Goal: Task Accomplishment & Management: Use online tool/utility

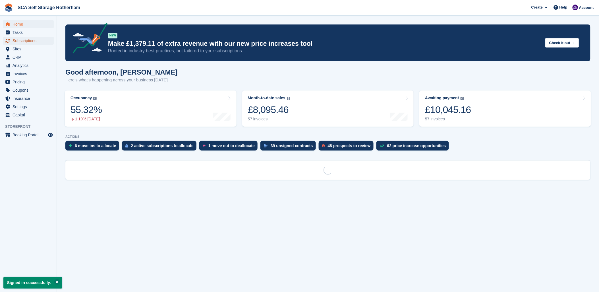
click at [26, 39] on span "Subscriptions" at bounding box center [30, 41] width 34 height 8
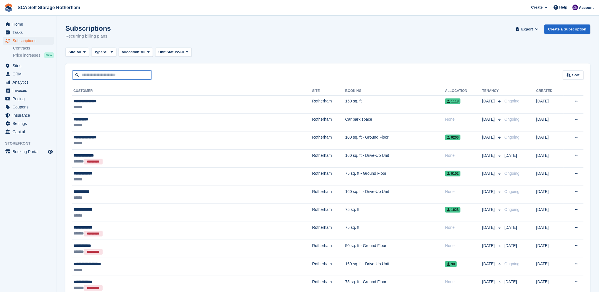
click at [87, 75] on input "text" at bounding box center [112, 74] width 80 height 9
type input "*****"
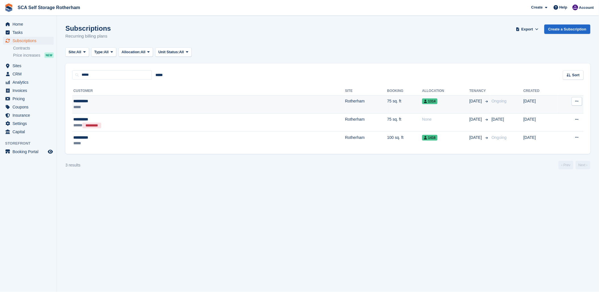
click at [107, 106] on div "*****" at bounding box center [136, 107] width 126 height 6
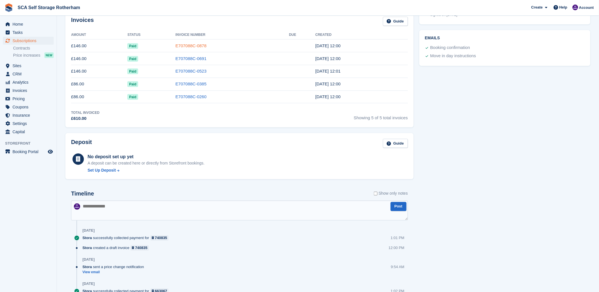
scroll to position [221, 0]
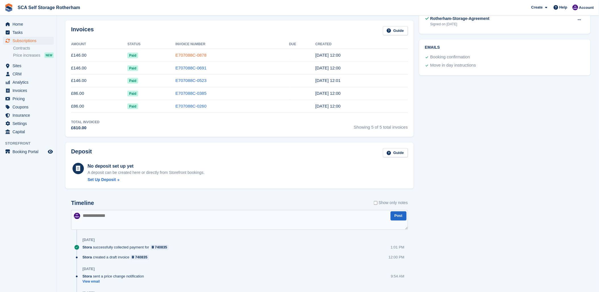
click at [187, 55] on link "E707088C-0878" at bounding box center [190, 55] width 31 height 5
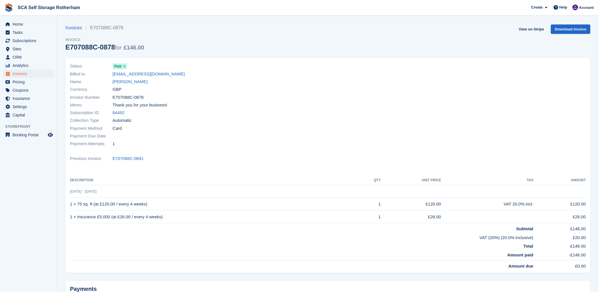
click at [320, 133] on div "Payment Due Date" at bounding box center [197, 136] width 255 height 8
click at [130, 83] on link "Emma Brown" at bounding box center [130, 81] width 35 height 7
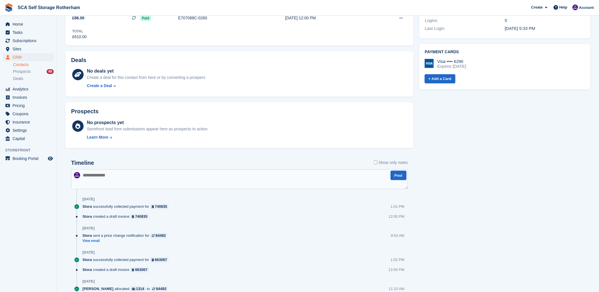
scroll to position [221, 0]
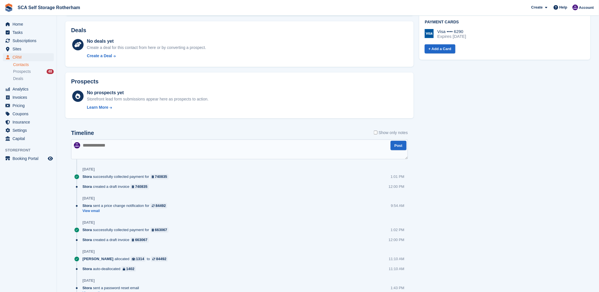
click at [176, 145] on textarea at bounding box center [239, 149] width 337 height 20
type textarea "**********"
click at [397, 147] on button "Post" at bounding box center [399, 145] width 16 height 9
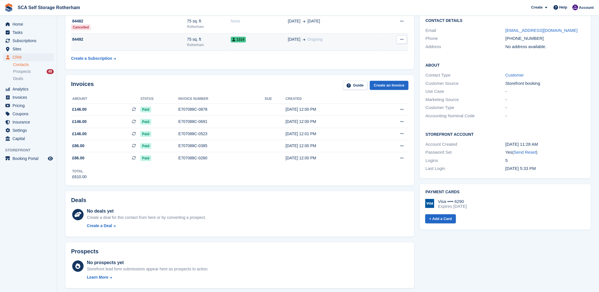
scroll to position [0, 0]
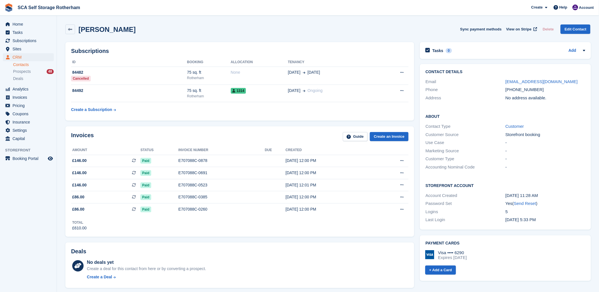
drag, startPoint x: 293, startPoint y: 28, endPoint x: 283, endPoint y: 26, distance: 10.7
click at [293, 28] on div "Emma Brown Sync payment methods View on Stripe Delete Edit Contact" at bounding box center [327, 29] width 525 height 10
click at [26, 38] on span "Subscriptions" at bounding box center [30, 41] width 34 height 8
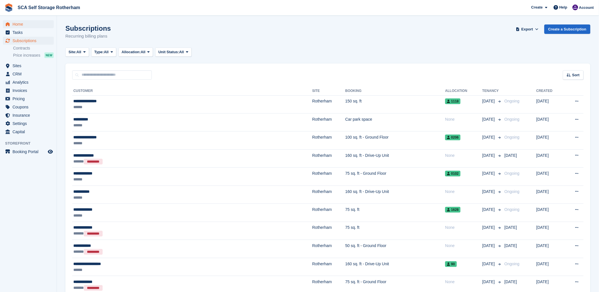
click at [21, 27] on span "Home" at bounding box center [30, 24] width 34 height 8
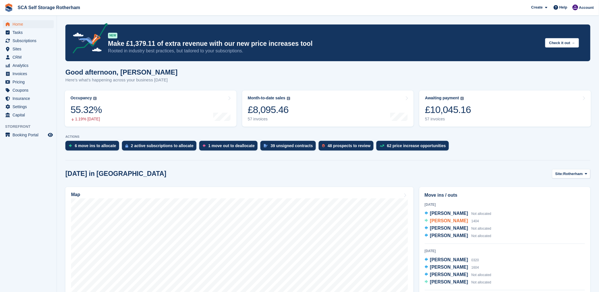
click at [456, 220] on span "Ben Barlow-Cook" at bounding box center [449, 220] width 38 height 5
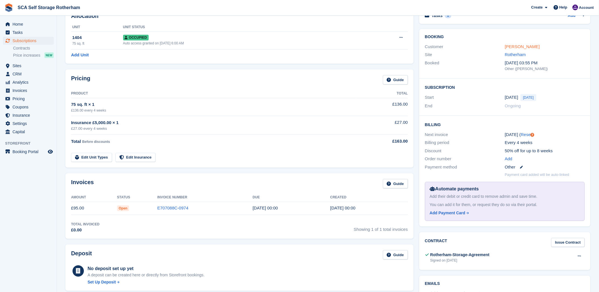
click at [525, 44] on link "Ben Barlow-Cook" at bounding box center [522, 46] width 35 height 5
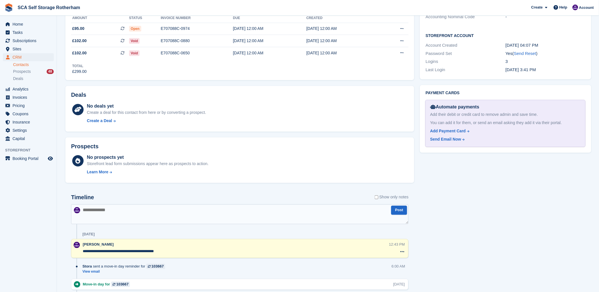
scroll to position [252, 0]
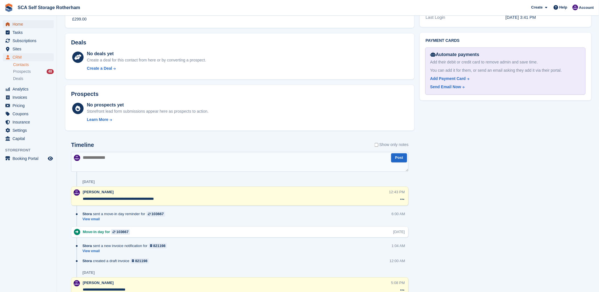
click at [14, 22] on span "Home" at bounding box center [30, 24] width 34 height 8
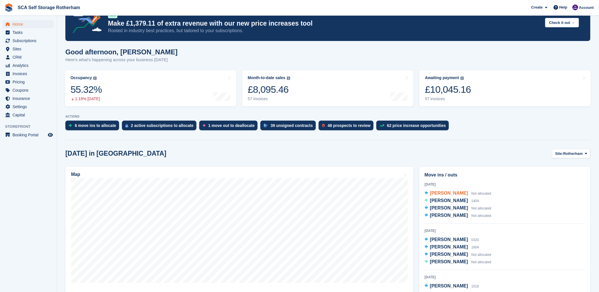
scroll to position [32, 0]
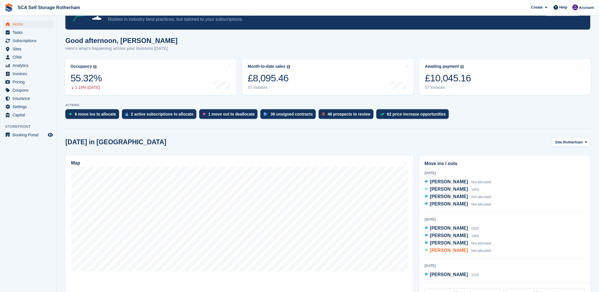
click at [448, 249] on span "[PERSON_NAME]" at bounding box center [449, 250] width 38 height 5
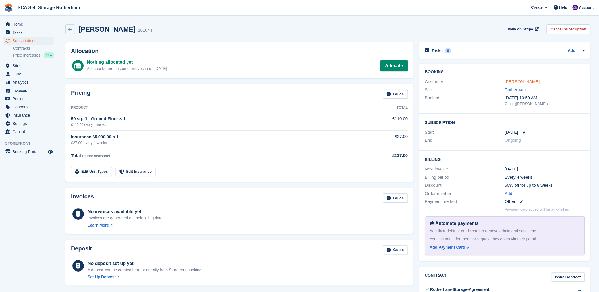
click at [528, 83] on link "Darron Wilson" at bounding box center [522, 81] width 35 height 5
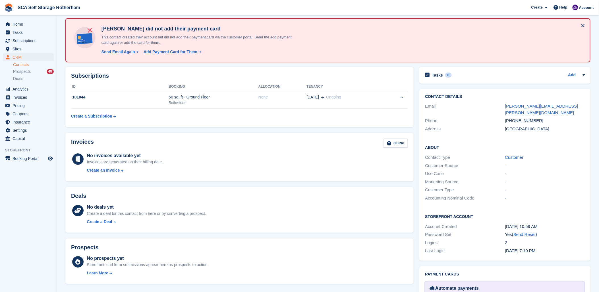
scroll to position [23, 0]
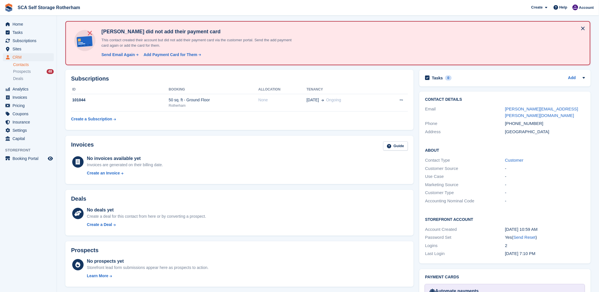
click at [197, 90] on th "Booking" at bounding box center [214, 89] width 90 height 9
click at [197, 97] on div "50 sq. ft - Ground Floor" at bounding box center [214, 100] width 90 height 6
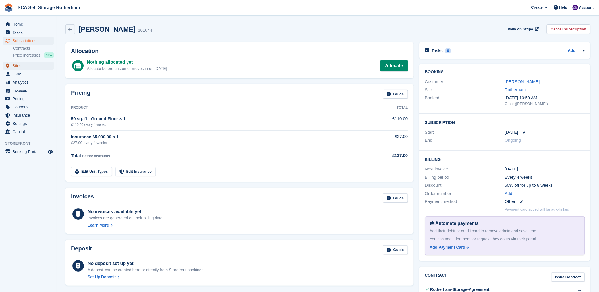
click at [21, 65] on span "Sites" at bounding box center [30, 66] width 34 height 8
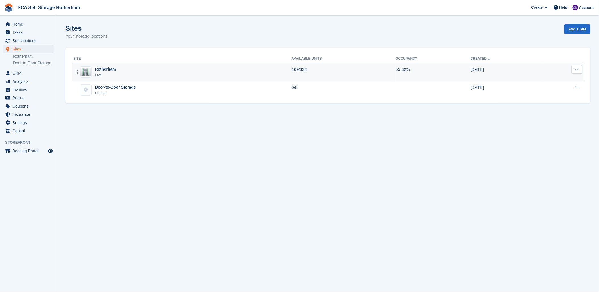
click at [108, 70] on div "Rotherham" at bounding box center [105, 69] width 21 height 6
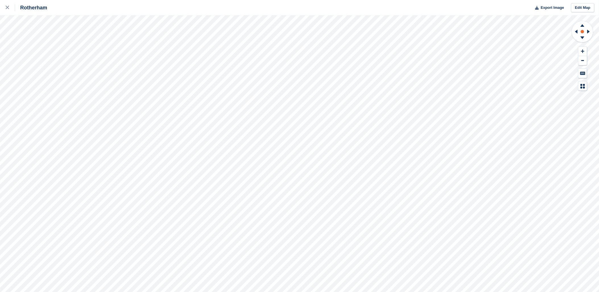
click at [581, 35] on rect at bounding box center [582, 31] width 7 height 7
drag, startPoint x: 583, startPoint y: 37, endPoint x: 578, endPoint y: 44, distance: 9.3
click at [582, 39] on g at bounding box center [582, 38] width 15 height 7
drag, startPoint x: 577, startPoint y: 30, endPoint x: 591, endPoint y: 30, distance: 13.9
click at [580, 30] on icon at bounding box center [582, 31] width 22 height 23
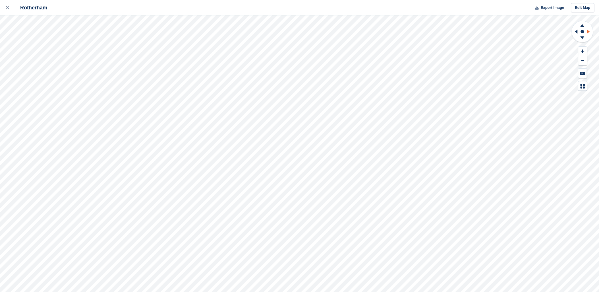
drag, startPoint x: 591, startPoint y: 30, endPoint x: 584, endPoint y: 34, distance: 8.3
click at [589, 32] on g at bounding box center [589, 31] width 7 height 15
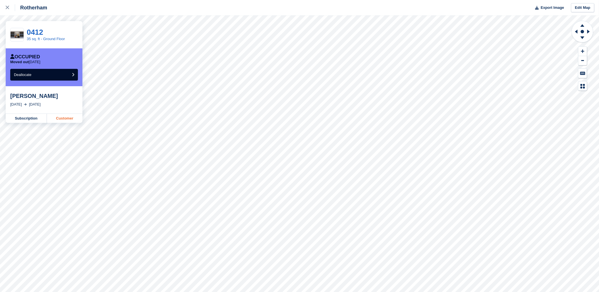
click at [64, 118] on link "Customer" at bounding box center [65, 118] width 36 height 9
click at [4, 8] on link at bounding box center [7, 7] width 15 height 15
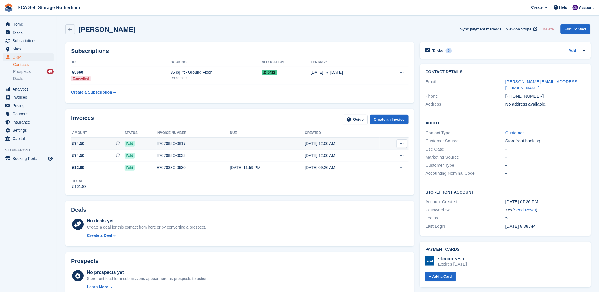
click at [179, 142] on div "E707088C-0817" at bounding box center [193, 143] width 73 height 6
click at [24, 51] on span "Sites" at bounding box center [30, 49] width 34 height 8
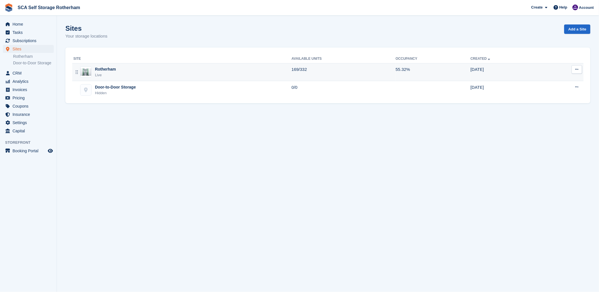
click at [112, 70] on div "Rotherham" at bounding box center [105, 69] width 21 height 6
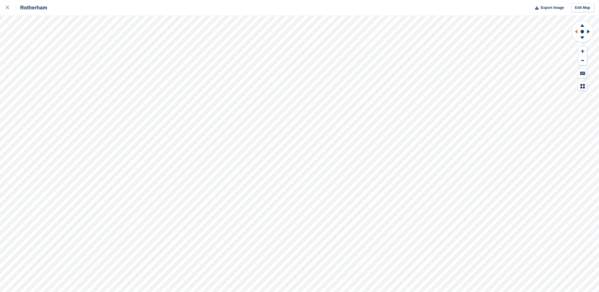
drag, startPoint x: 585, startPoint y: 39, endPoint x: 579, endPoint y: 34, distance: 8.0
click at [584, 38] on icon at bounding box center [582, 38] width 15 height 7
drag, startPoint x: 573, startPoint y: 30, endPoint x: 579, endPoint y: 30, distance: 5.7
click at [574, 30] on icon at bounding box center [575, 31] width 7 height 15
click at [590, 31] on icon at bounding box center [589, 31] width 7 height 15
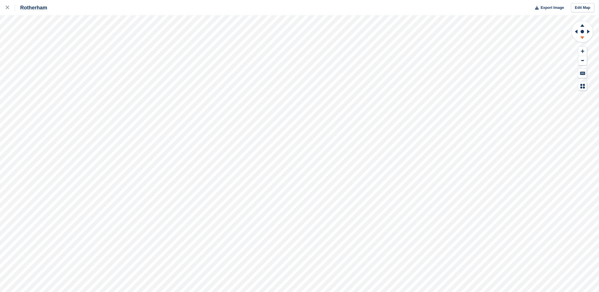
drag, startPoint x: 583, startPoint y: 38, endPoint x: 579, endPoint y: 40, distance: 4.7
click at [582, 39] on g at bounding box center [582, 38] width 15 height 7
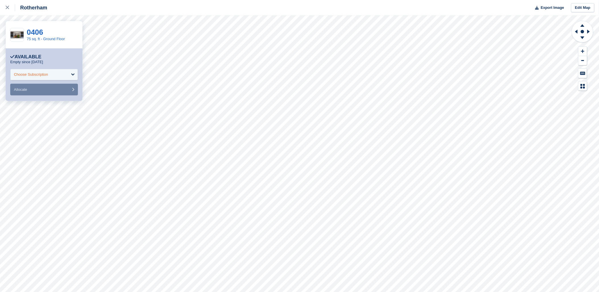
click at [61, 78] on div "Choose Subscription" at bounding box center [44, 74] width 68 height 11
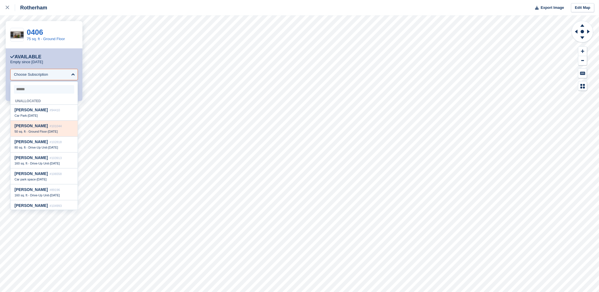
click at [45, 131] on span "50 sq. ft - Ground Floor" at bounding box center [30, 131] width 32 height 3
select select "******"
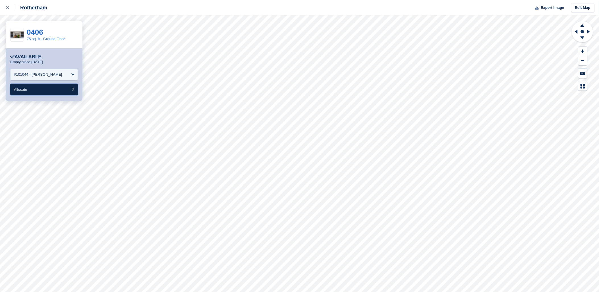
click at [52, 89] on button "Allocate" at bounding box center [44, 90] width 68 height 12
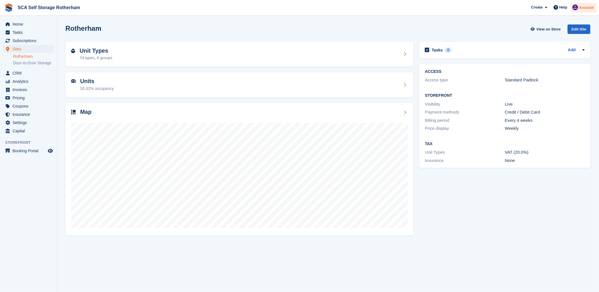
click at [586, 5] on span "Account" at bounding box center [586, 8] width 15 height 6
click at [541, 56] on div "Logout" at bounding box center [541, 56] width 13 height 6
